Goal: Contribute content: Add original content to the website for others to see

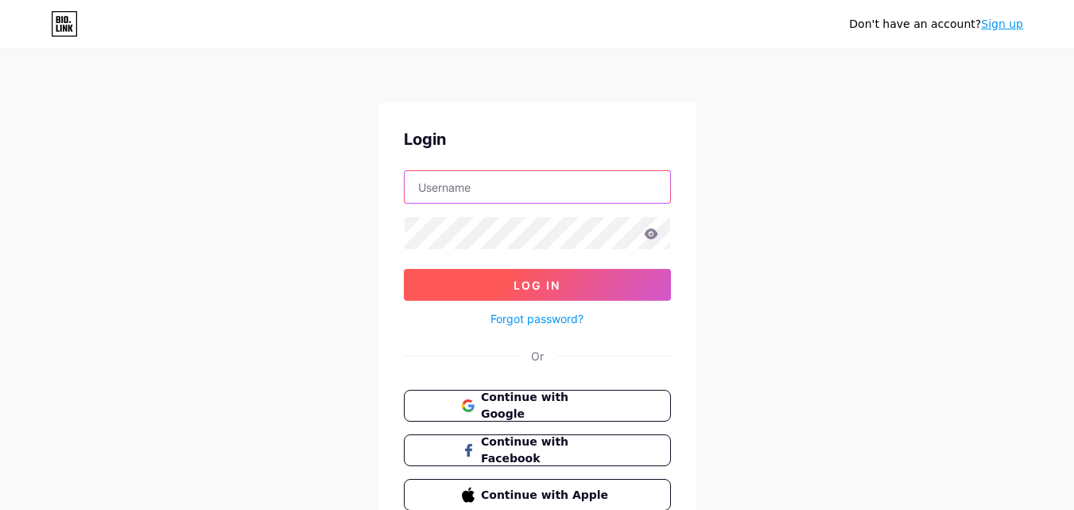
type input "[EMAIL_ADDRESS][DOMAIN_NAME]"
click at [622, 291] on button "Log In" at bounding box center [537, 285] width 267 height 32
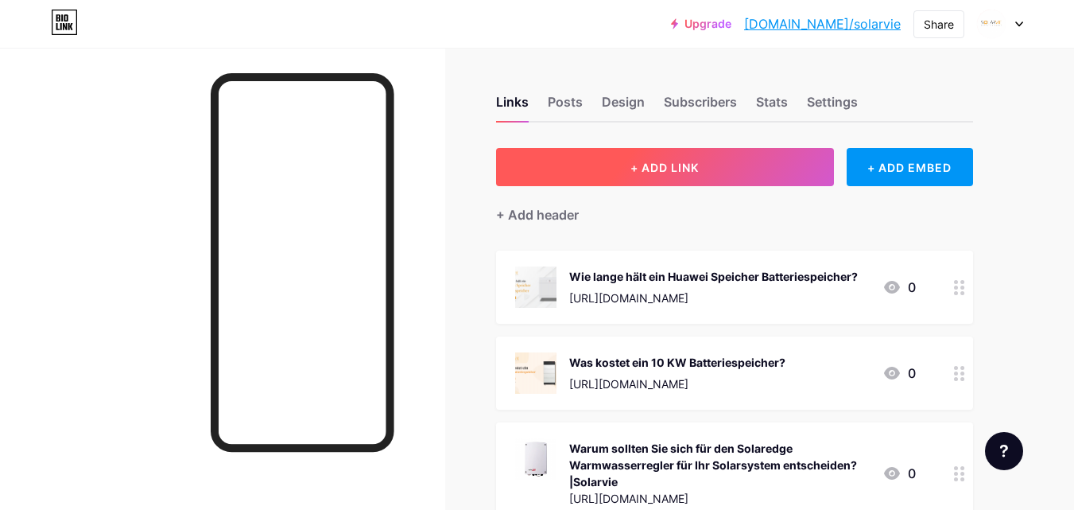
click at [646, 176] on button "+ ADD LINK" at bounding box center [665, 167] width 338 height 38
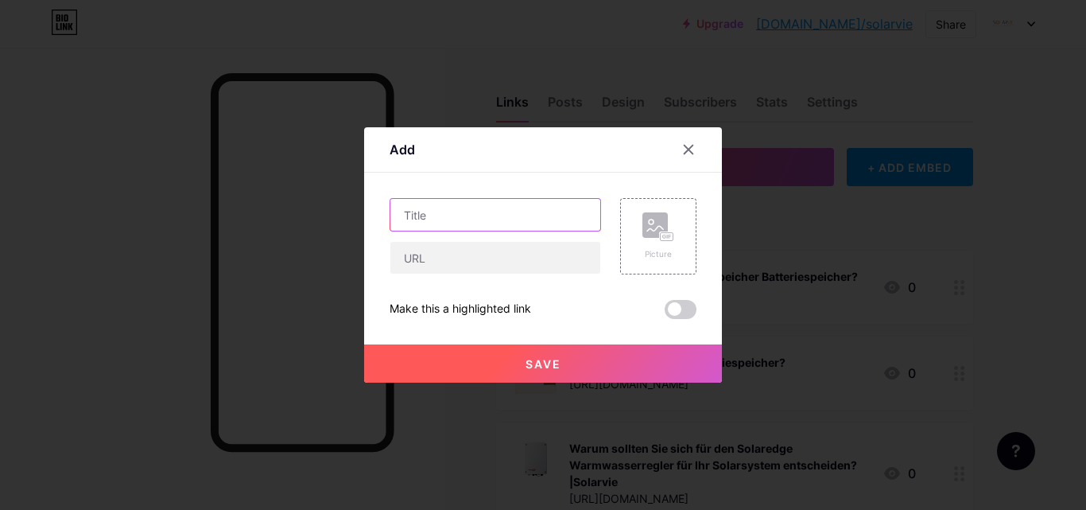
click at [461, 208] on input "text" at bounding box center [495, 215] width 210 height 32
paste input "Optimierung der Solarenergie: Die wesentliche Rolle des PV-Wechselrichters in P…"
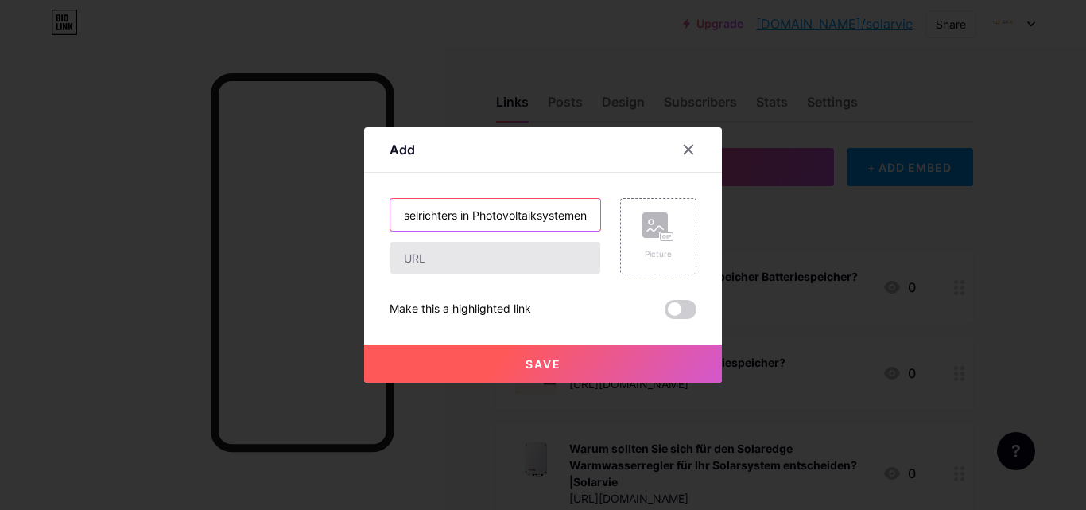
type input "Optimierung der Solarenergie: Die wesentliche Rolle des PV-Wechselrichters in P…"
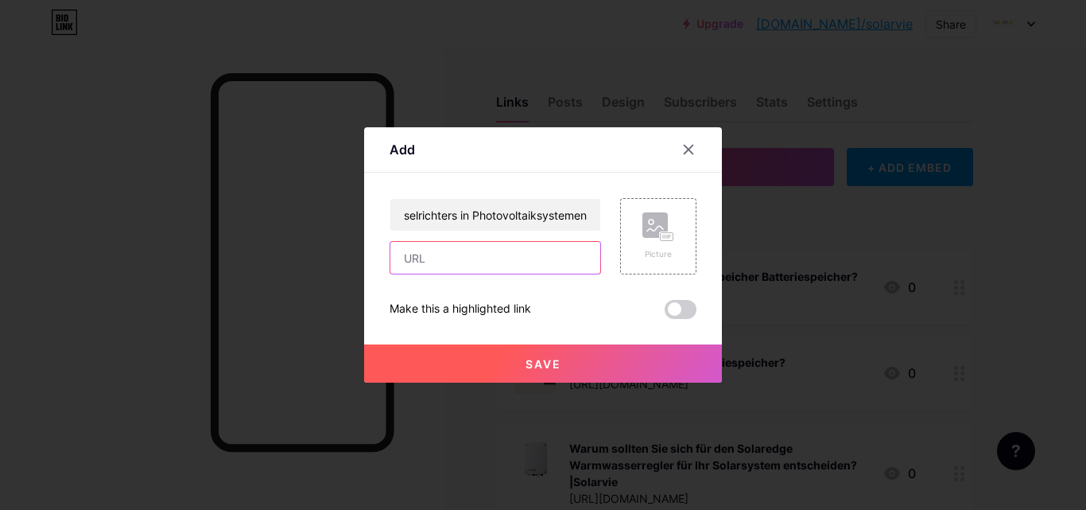
scroll to position [0, 0]
click at [487, 261] on input "text" at bounding box center [495, 258] width 210 height 32
paste input "[URL][DOMAIN_NAME]"
type input "[URL][DOMAIN_NAME]"
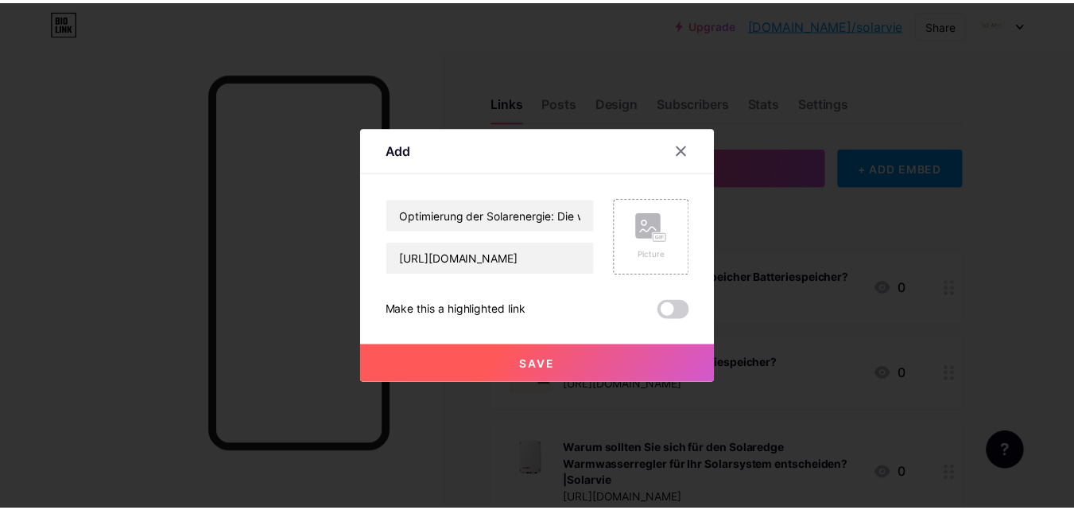
scroll to position [0, 0]
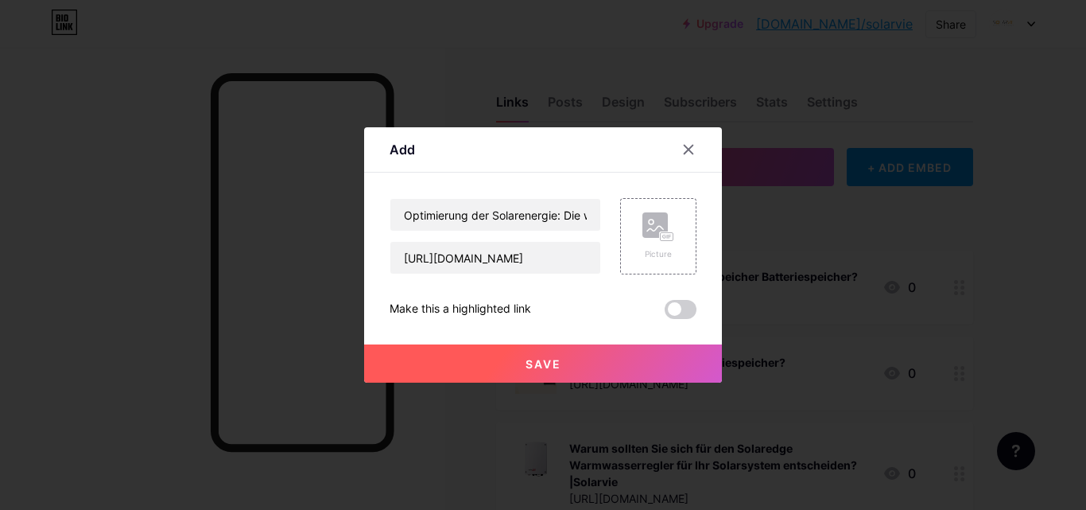
click at [568, 363] on button "Save" at bounding box center [543, 363] width 358 height 38
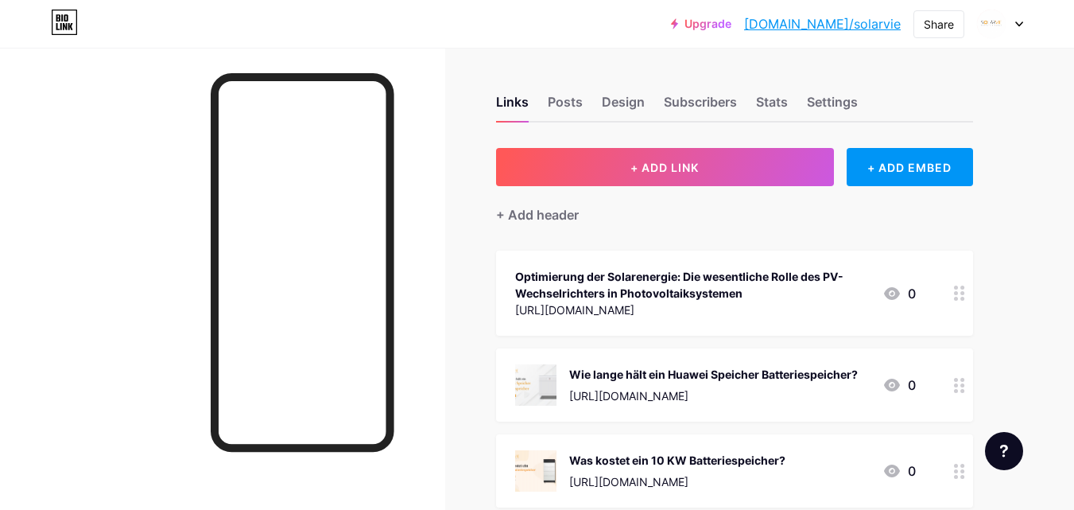
click at [867, 21] on link "[DOMAIN_NAME]/solarvie" at bounding box center [822, 23] width 157 height 19
